Goal: Task Accomplishment & Management: Complete application form

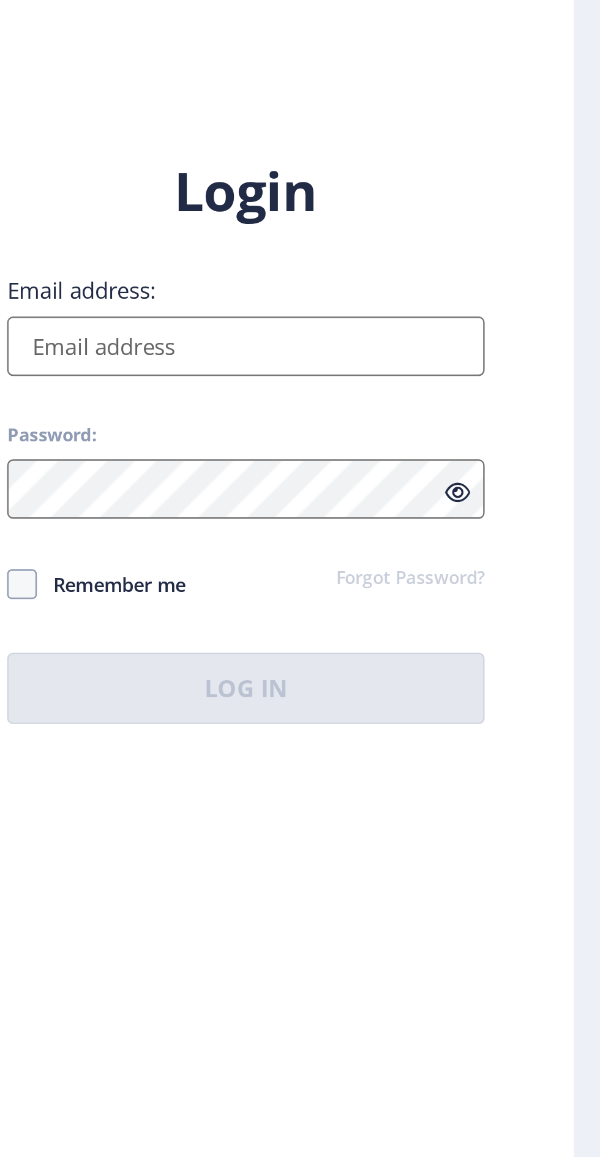
click at [404, 543] on input "Email address:" at bounding box center [435, 530] width 197 height 24
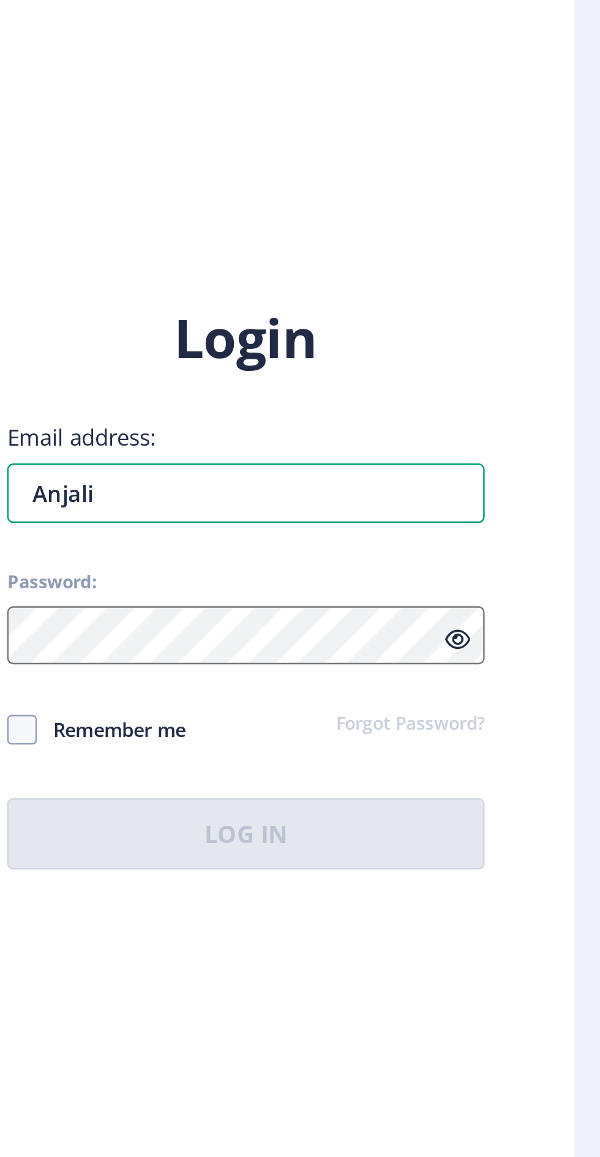
type input "Anjalii"
type input "[EMAIL_ADDRESS][DOMAIN_NAME]"
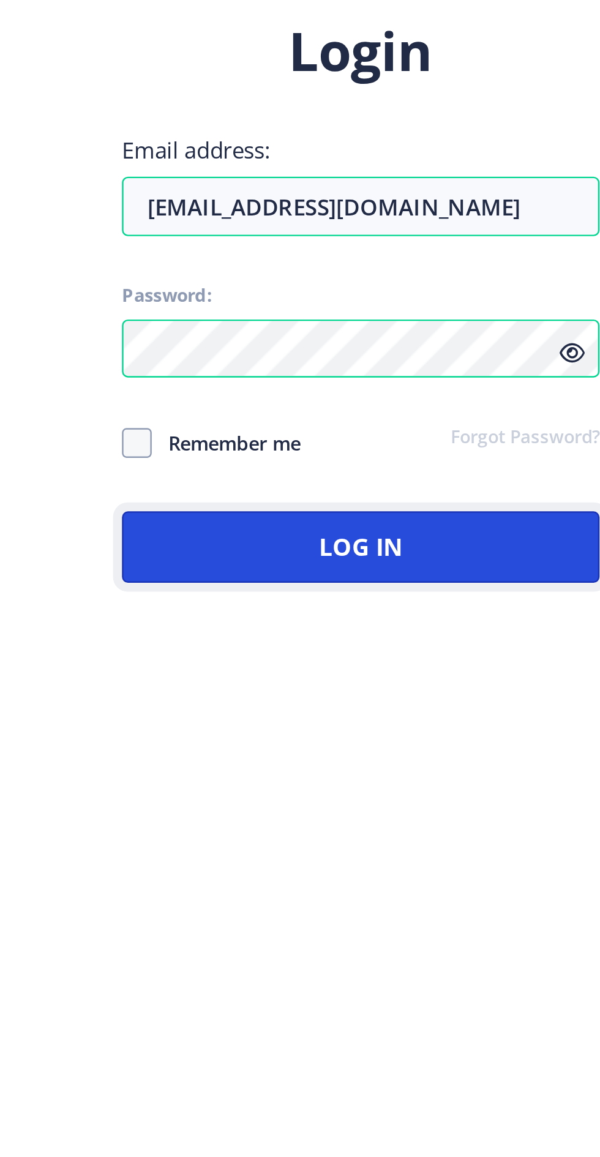
click at [359, 821] on button "Log In" at bounding box center [435, 835] width 197 height 29
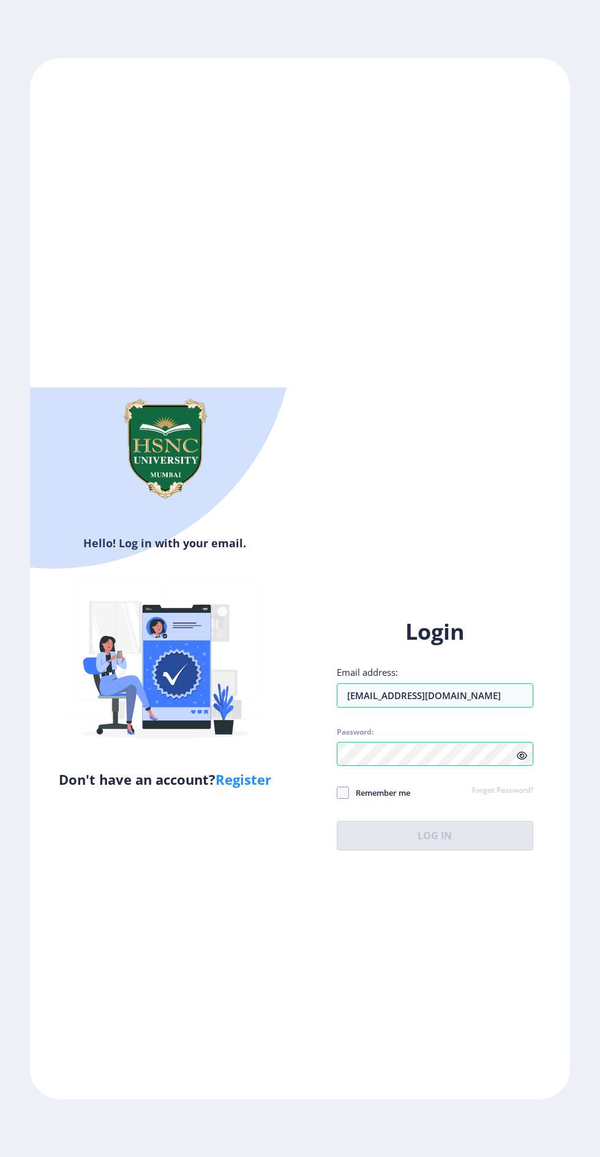
scroll to position [58, 0]
